Goal: Information Seeking & Learning: Find contact information

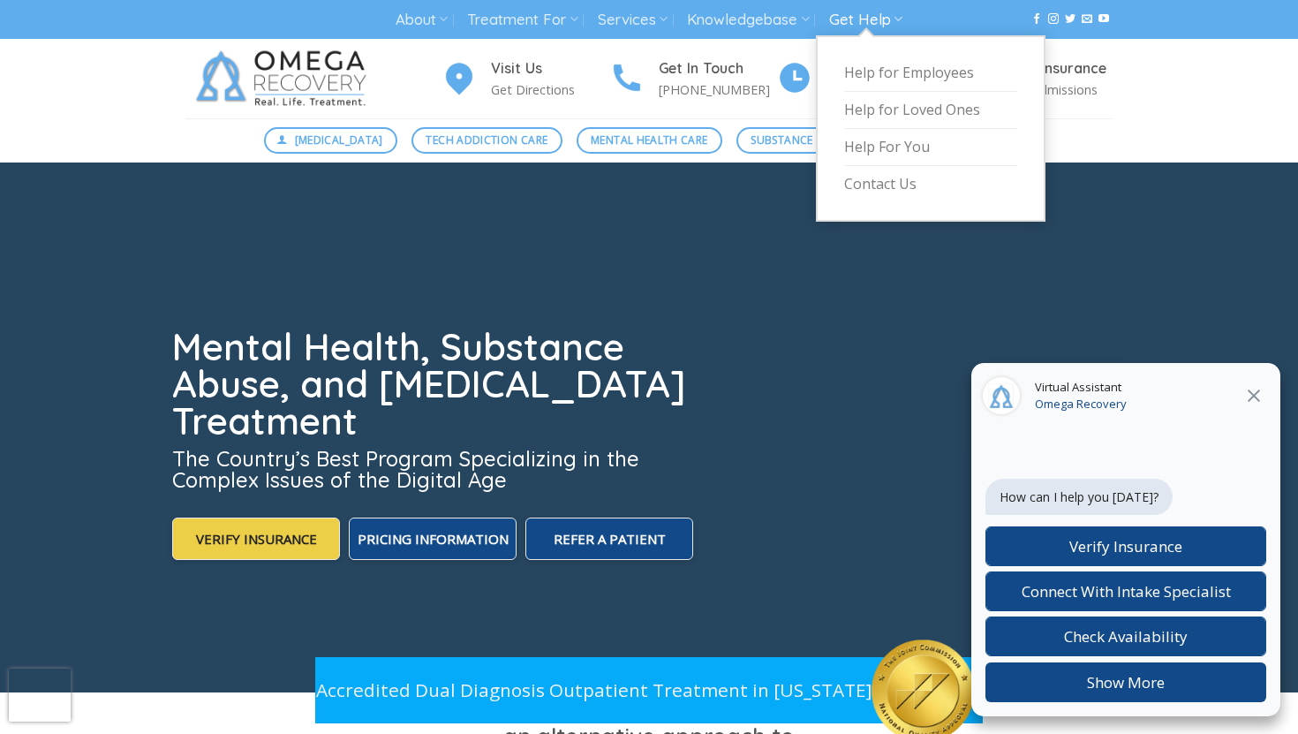
click at [856, 23] on link "Get Help" at bounding box center [865, 20] width 73 height 33
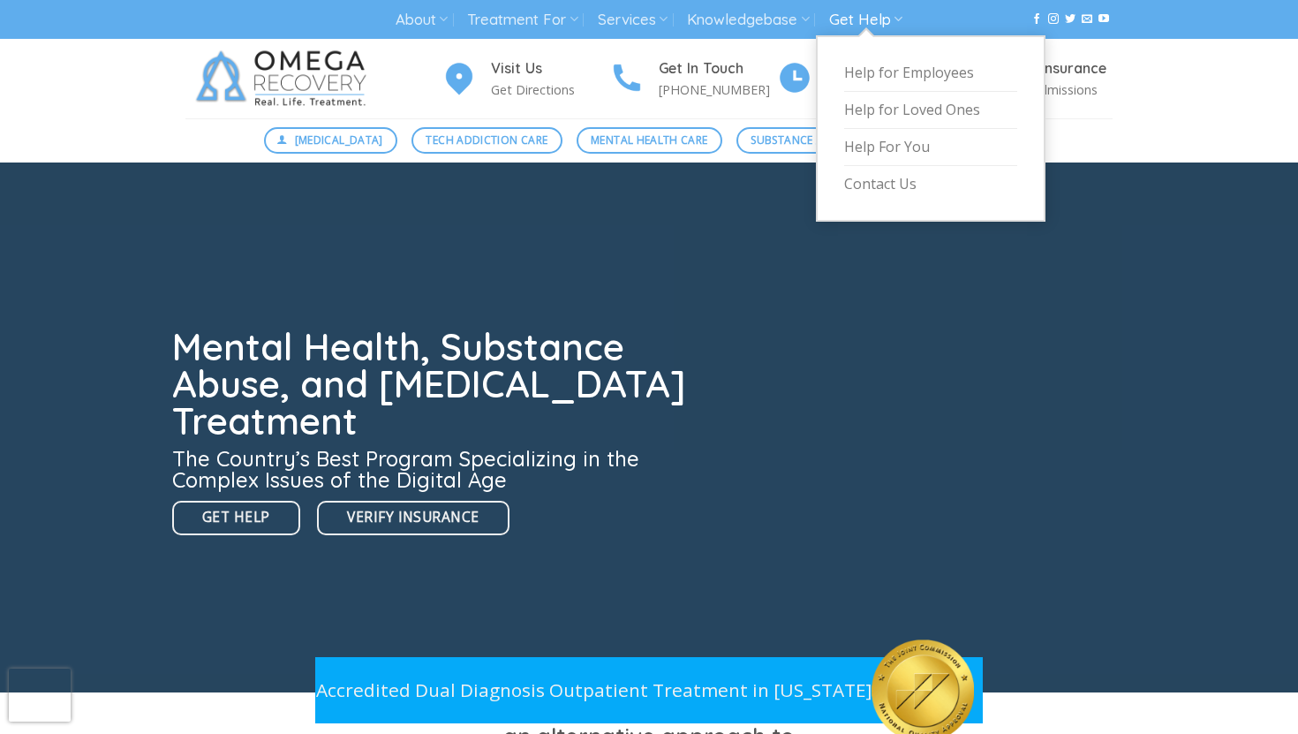
click at [856, 23] on link "Get Help" at bounding box center [865, 20] width 73 height 33
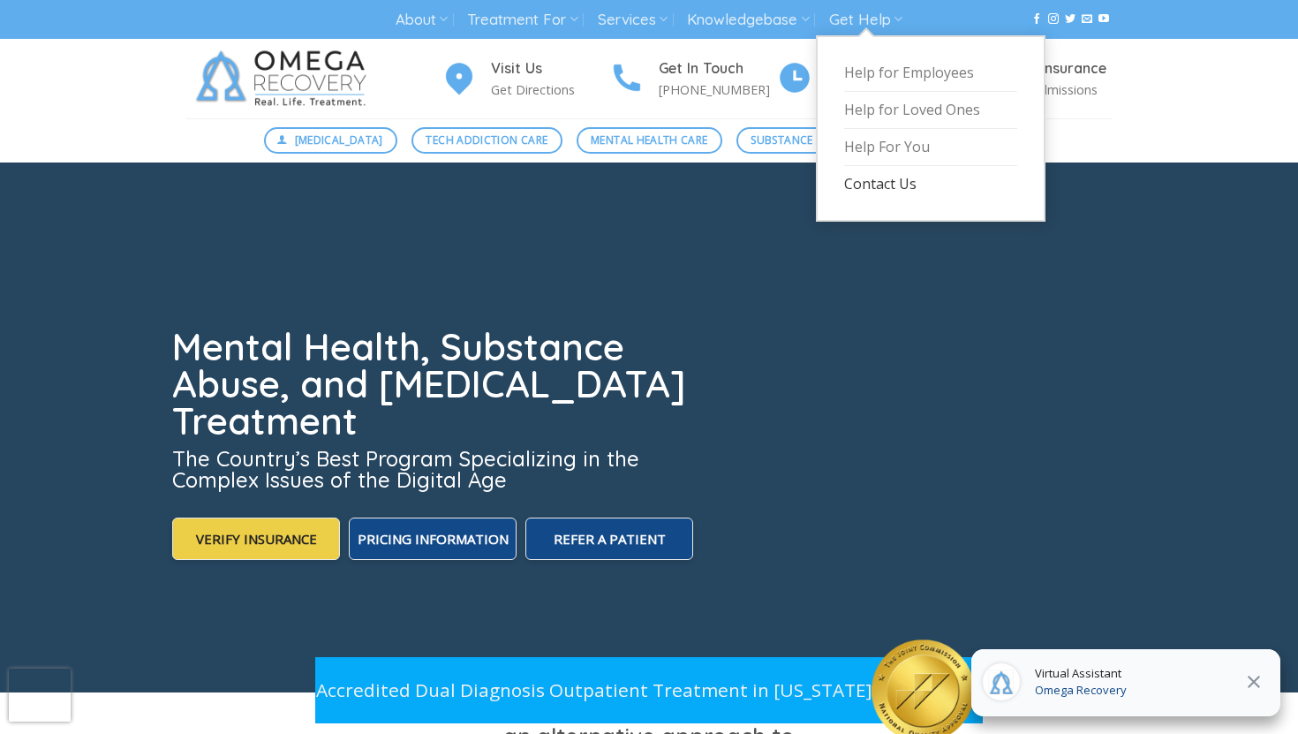
click at [855, 184] on link "Contact Us" at bounding box center [930, 184] width 173 height 36
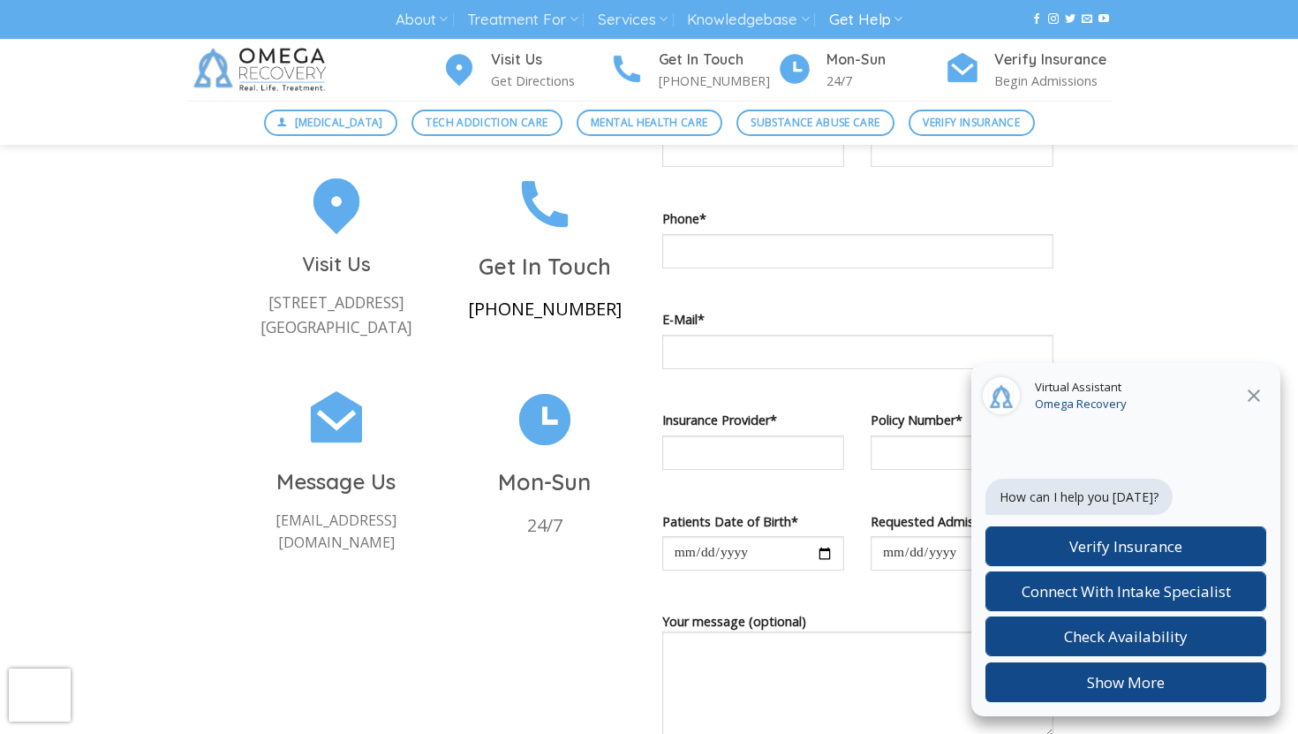
scroll to position [661, 0]
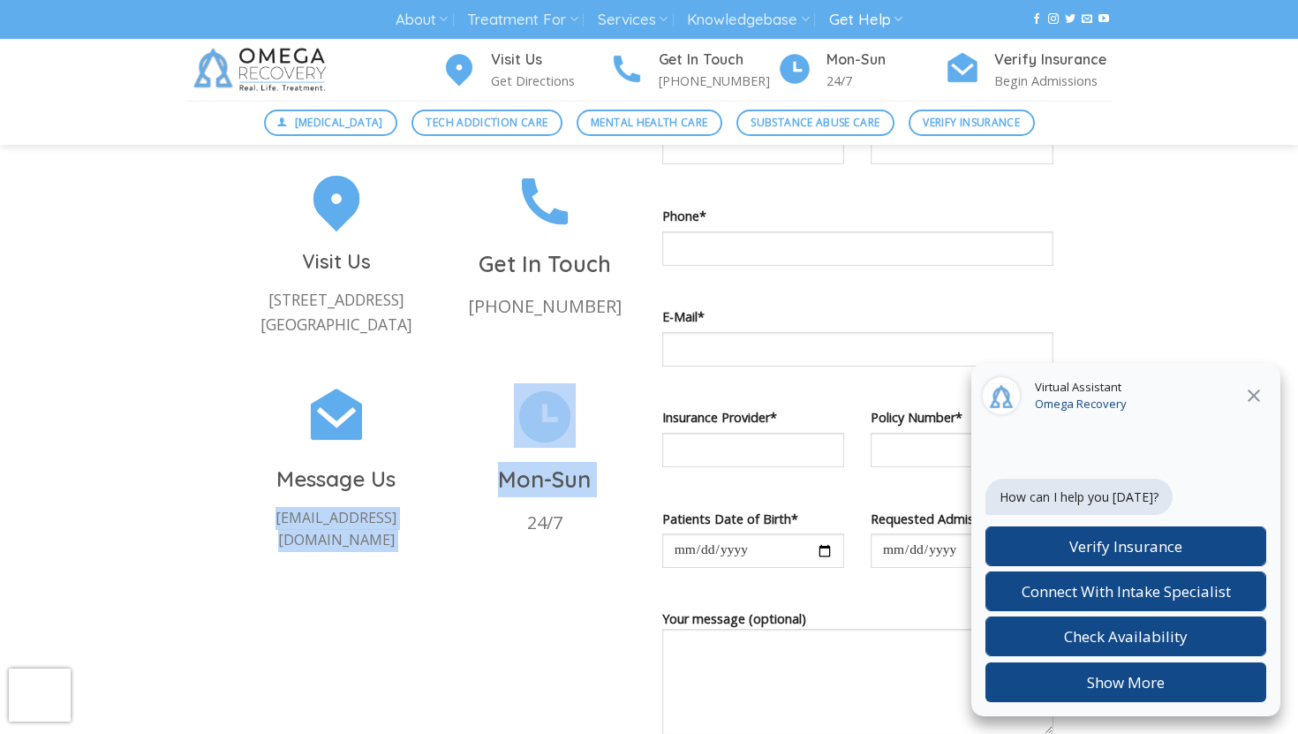
drag, startPoint x: 442, startPoint y: 549, endPoint x: 235, endPoint y: 545, distance: 207.5
click at [235, 545] on div "Visit Us [STREET_ADDRESS] Get In Touch [PHONE_NUMBER] Message Us [EMAIL_ADDRESS…" at bounding box center [441, 377] width 418 height 418
click at [235, 545] on div "Message Us [EMAIL_ADDRESS][DOMAIN_NAME]" at bounding box center [336, 484] width 208 height 203
drag, startPoint x: 235, startPoint y: 543, endPoint x: 432, endPoint y: 549, distance: 197.0
click at [432, 549] on div "Message Us [EMAIL_ADDRESS][DOMAIN_NAME]" at bounding box center [336, 484] width 208 height 203
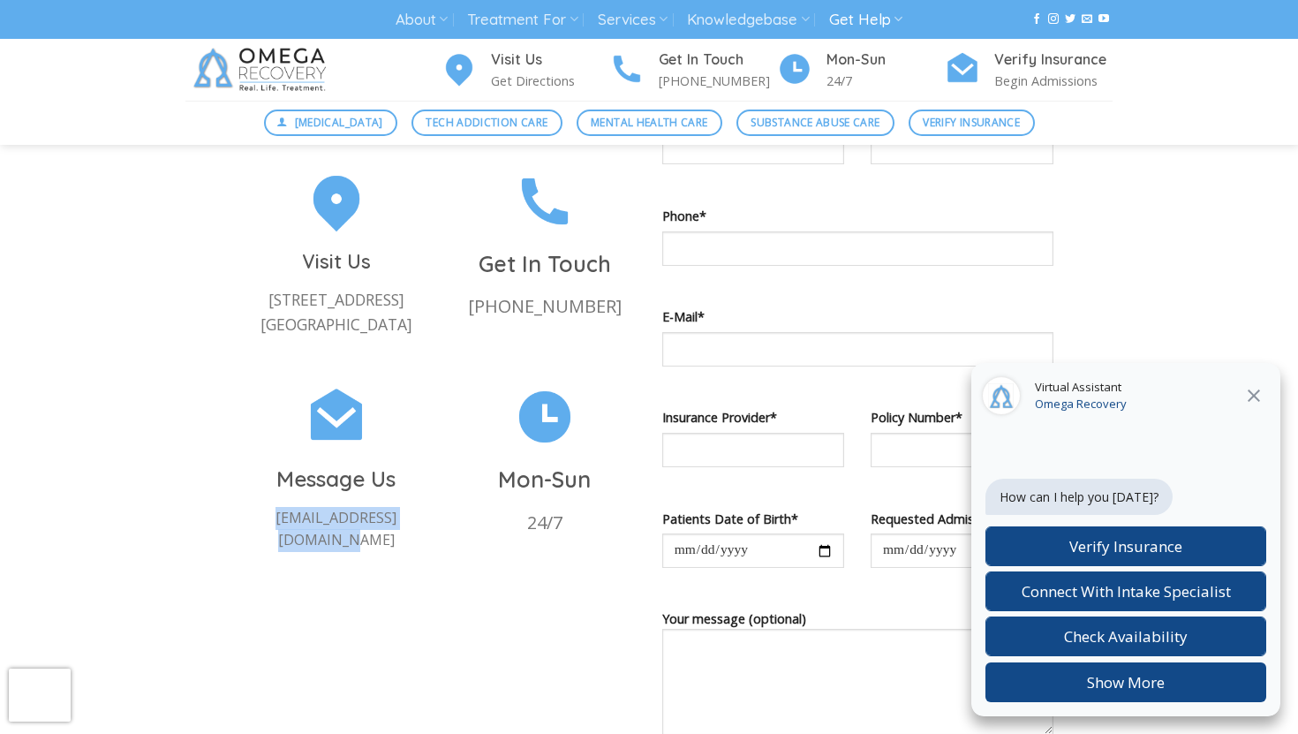
copy p "[EMAIL_ADDRESS][DOMAIN_NAME]"
